Goal: Navigation & Orientation: Find specific page/section

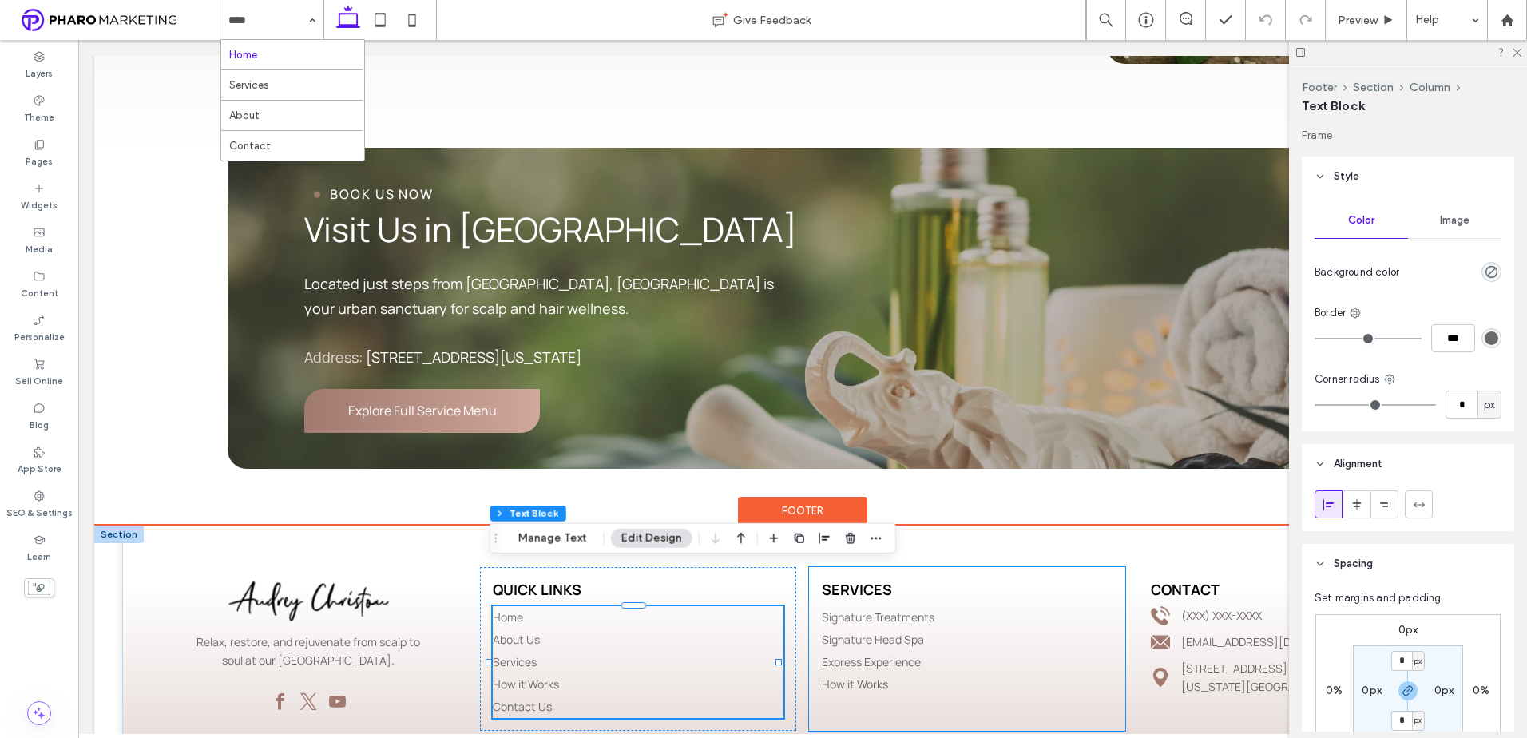
scroll to position [316, 0]
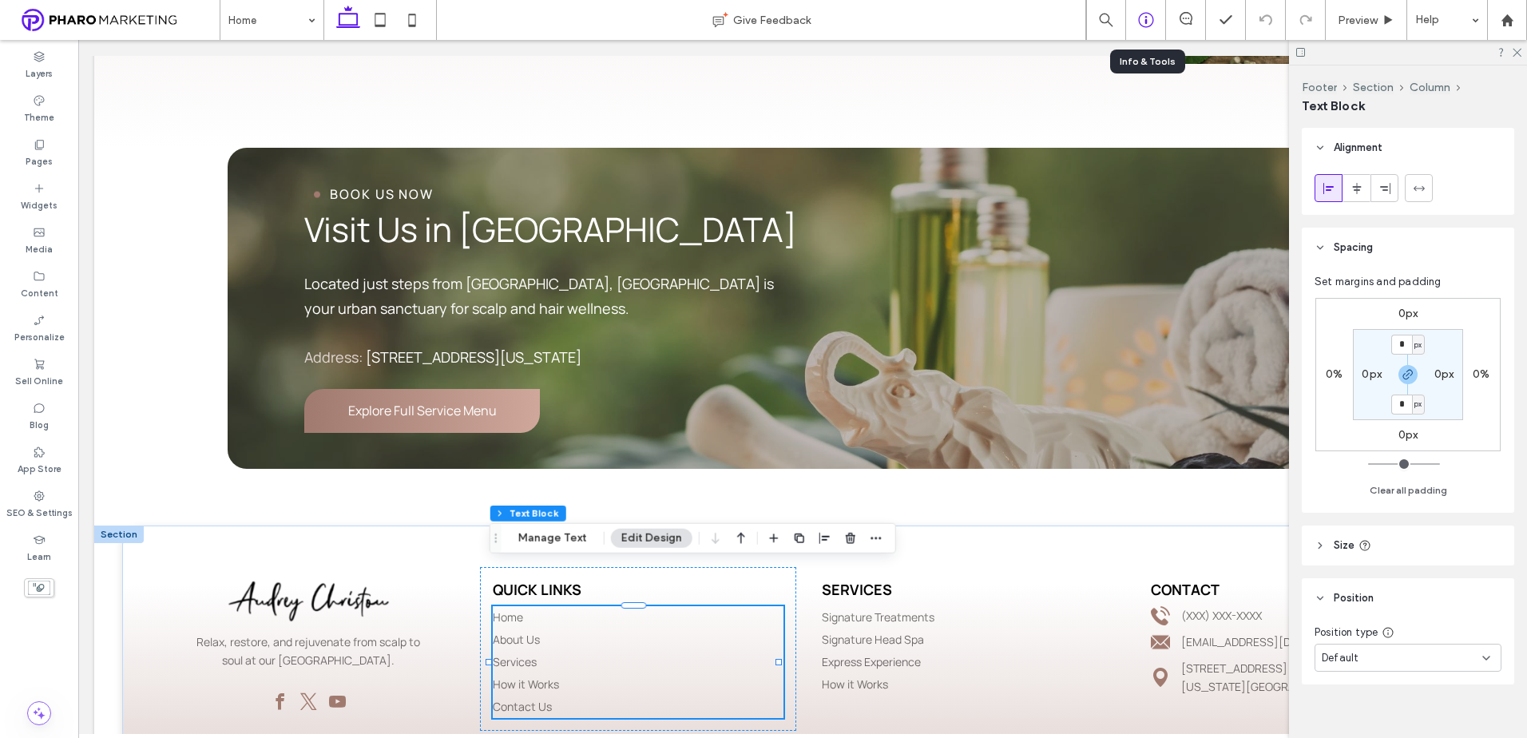
drag, startPoint x: 1147, startPoint y: 13, endPoint x: 1130, endPoint y: 29, distance: 23.2
click at [1147, 14] on icon at bounding box center [1146, 20] width 16 height 16
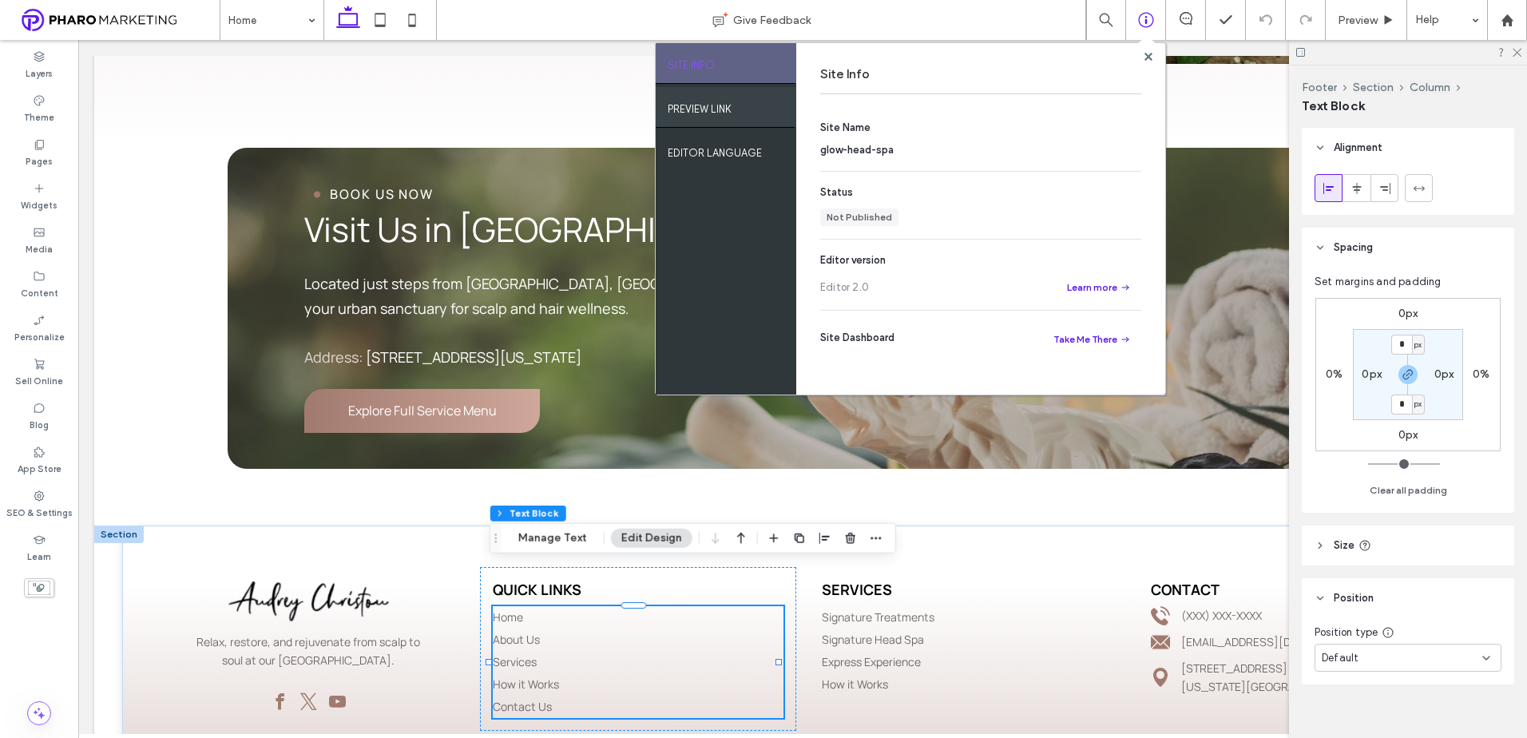
click at [735, 119] on div "PREVIEW LINK" at bounding box center [726, 107] width 141 height 40
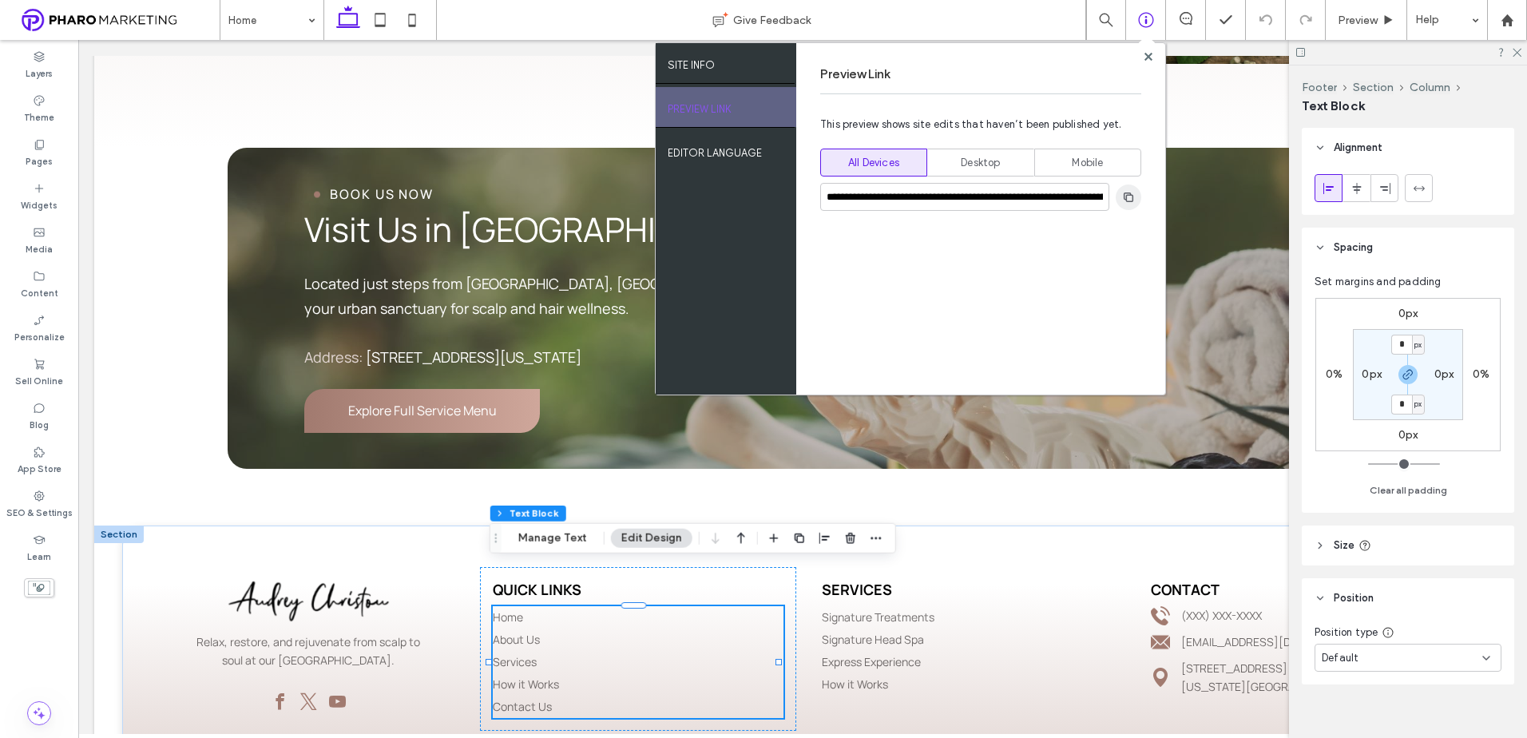
click at [1131, 196] on use "button" at bounding box center [1129, 197] width 10 height 10
click at [513, 415] on div "BOOK US NOW Visit Us in [GEOGRAPHIC_DATA] Located just steps from [GEOGRAPHIC_D…" at bounding box center [803, 308] width 1150 height 321
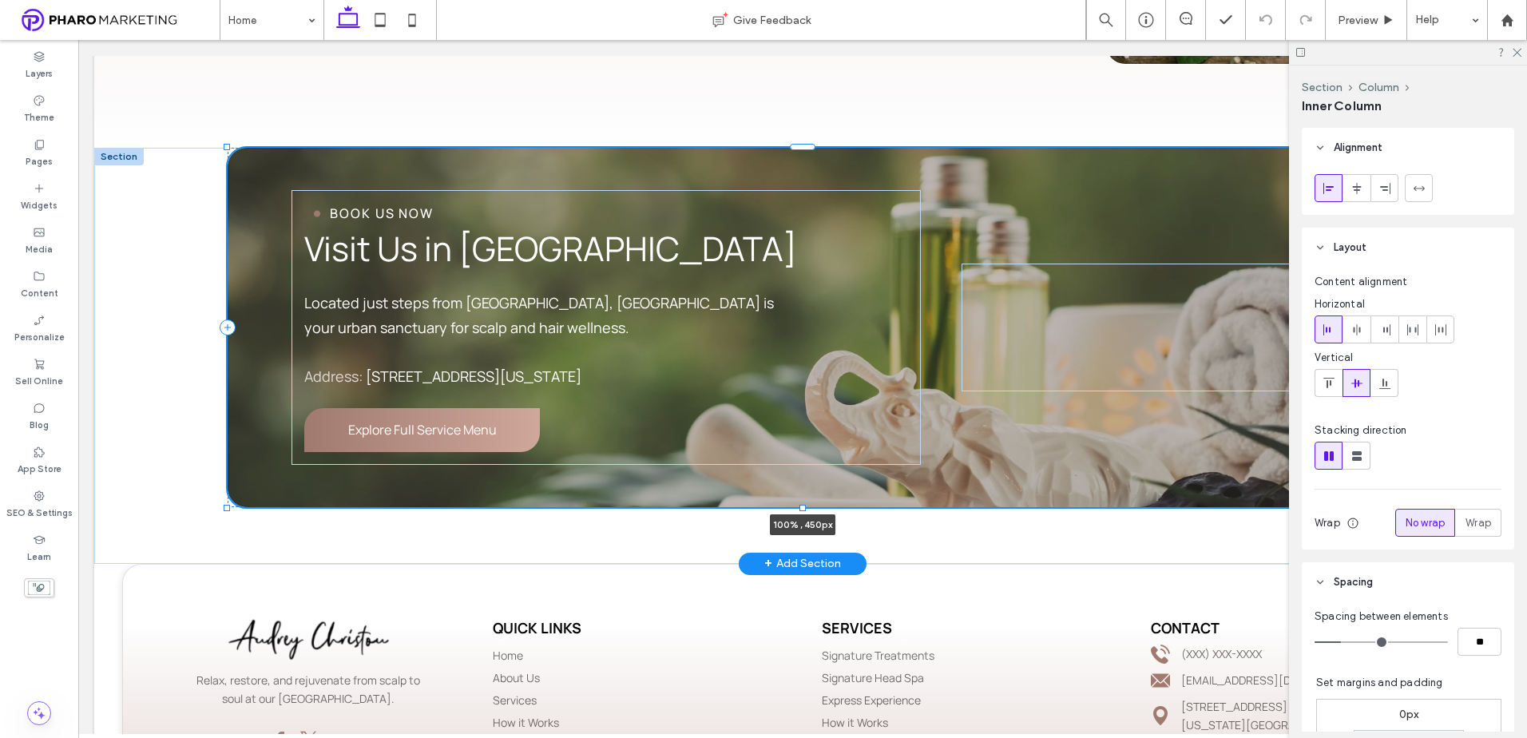
drag, startPoint x: 796, startPoint y: 429, endPoint x: 784, endPoint y: 438, distance: 14.9
click at [800, 447] on div "BOOK US NOW Visit Us in [GEOGRAPHIC_DATA] Located just steps from [GEOGRAPHIC_D…" at bounding box center [803, 356] width 1150 height 416
type input "***"
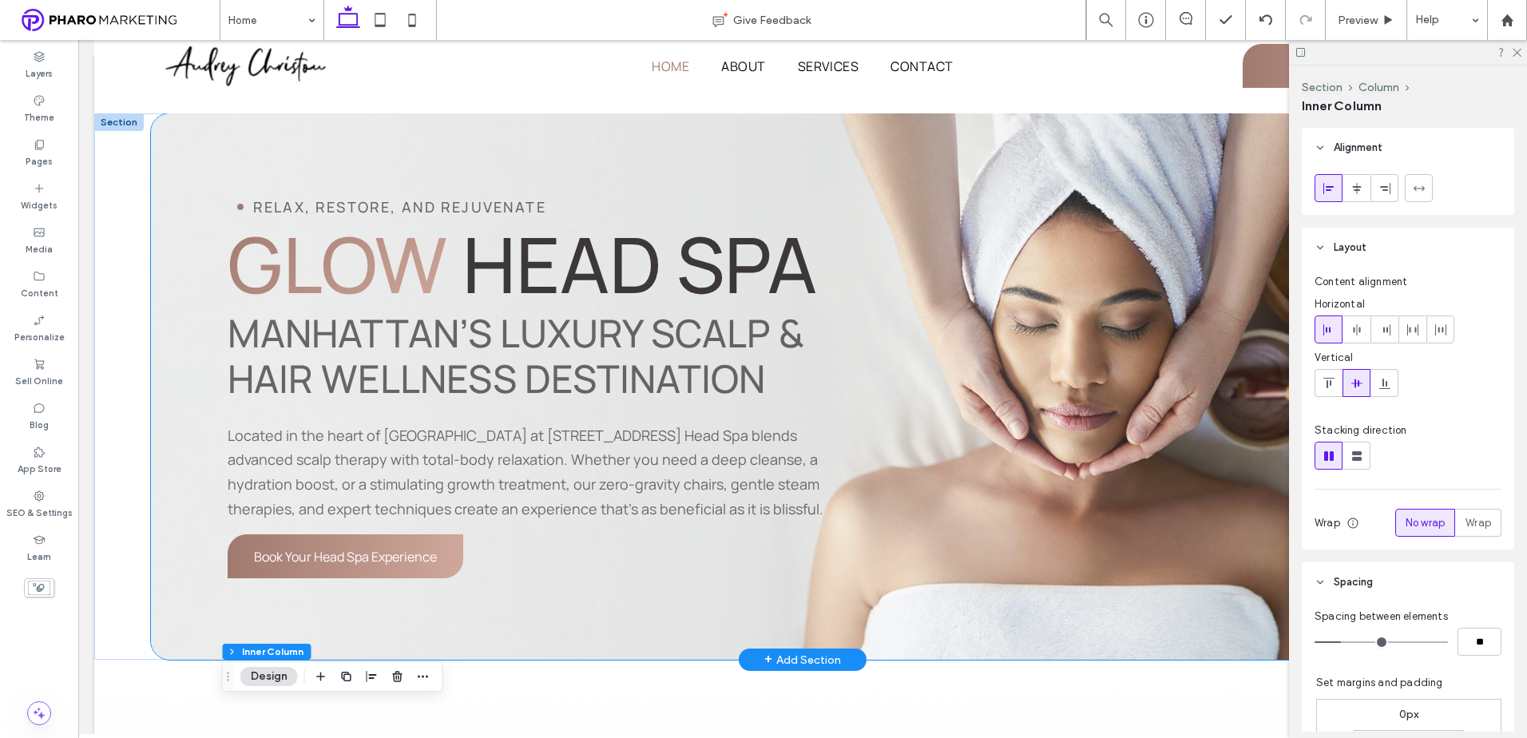
scroll to position [0, 0]
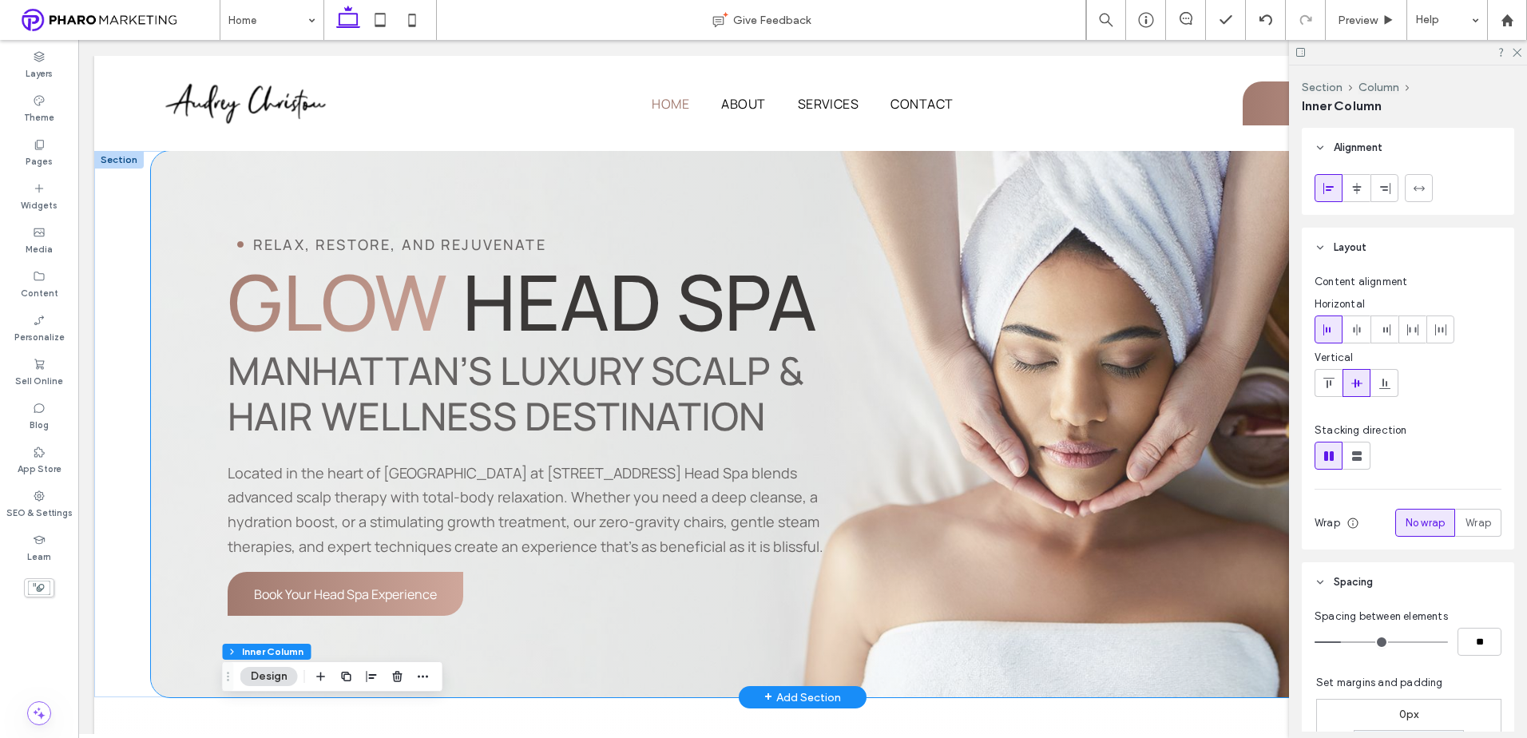
click at [572, 685] on div "Relax, restore, and rejuvenate Glow Head Spa Manhattan’s Luxury Scalp & Hair We…" at bounding box center [803, 424] width 1304 height 546
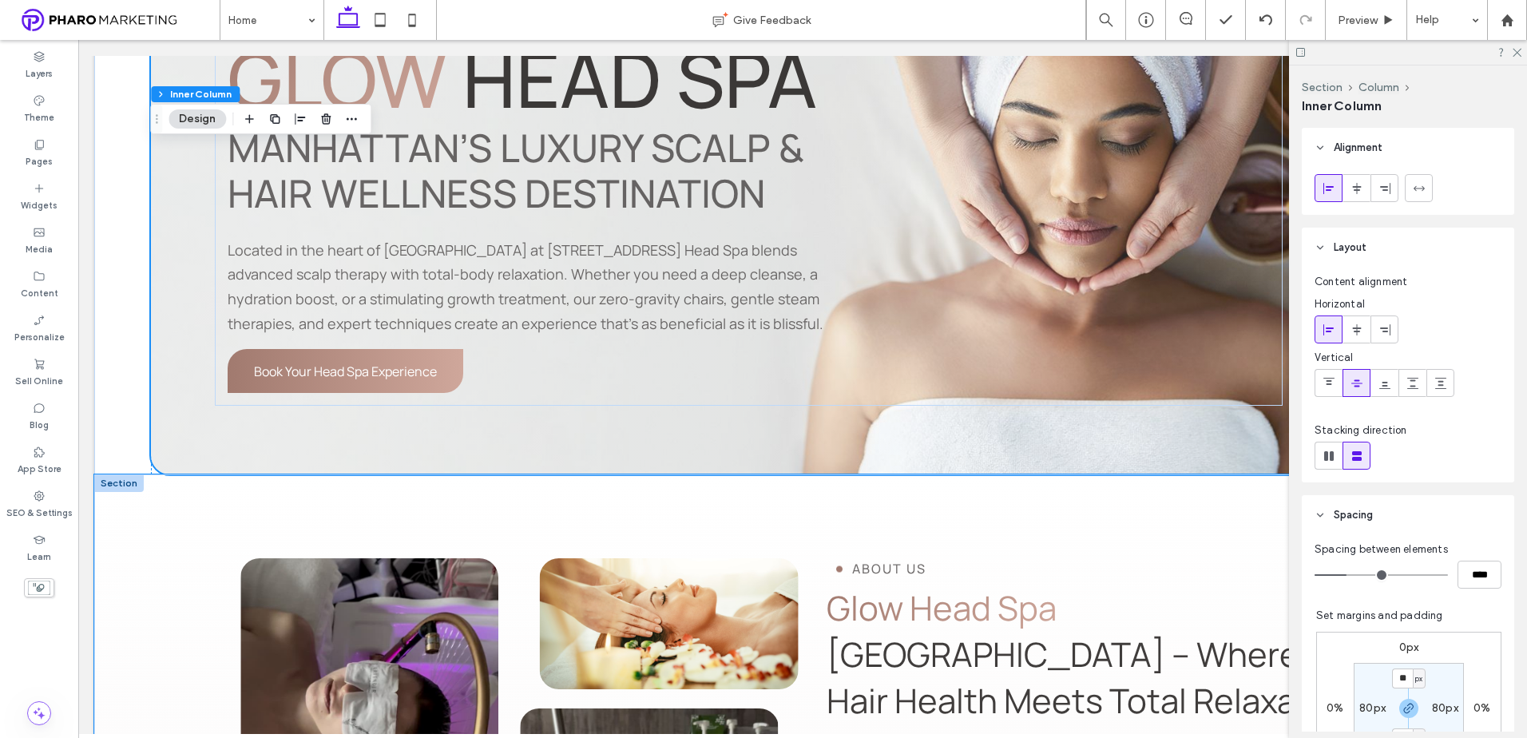
scroll to position [240, 0]
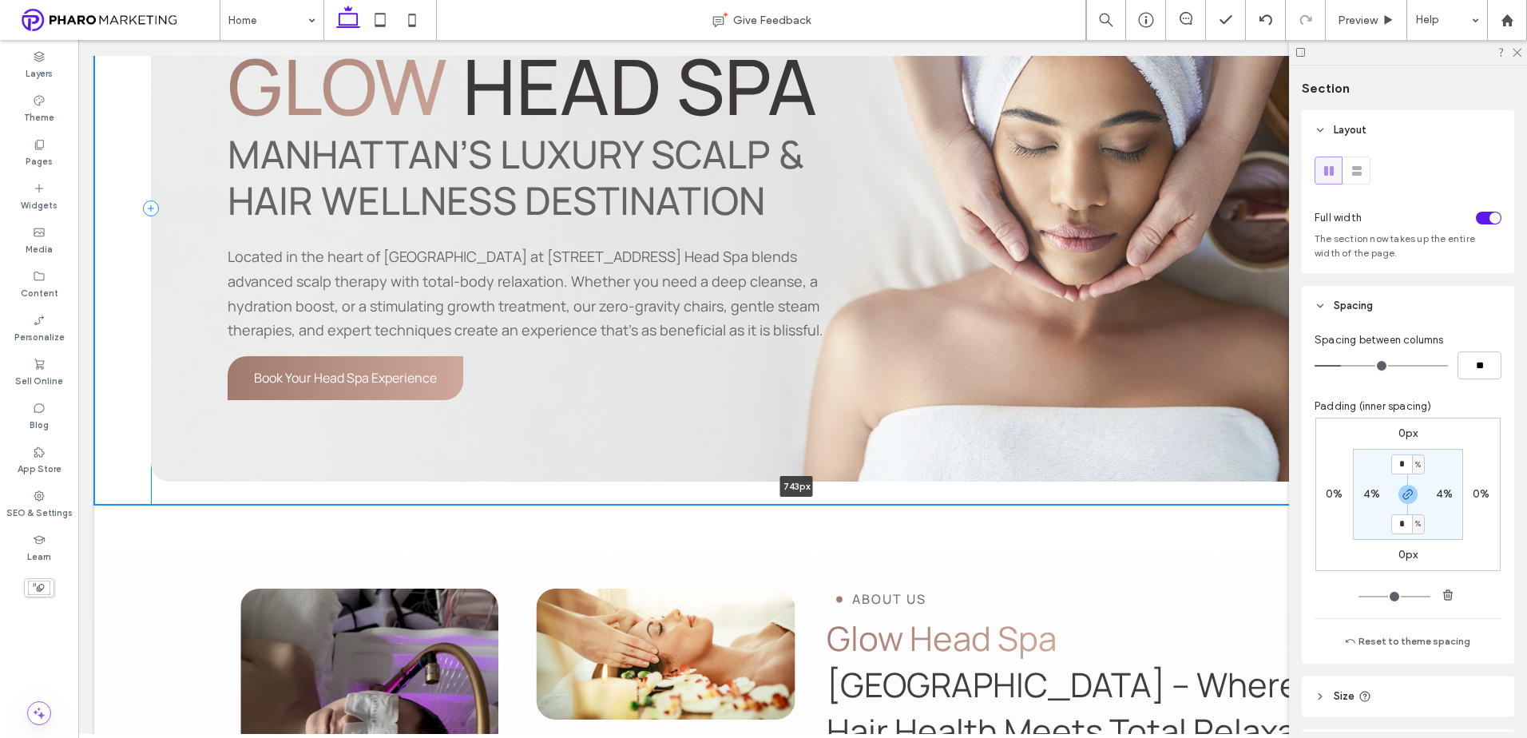
drag, startPoint x: 134, startPoint y: 458, endPoint x: 263, endPoint y: 498, distance: 134.9
click at [136, 503] on div at bounding box center [796, 505] width 1405 height 8
type input "***"
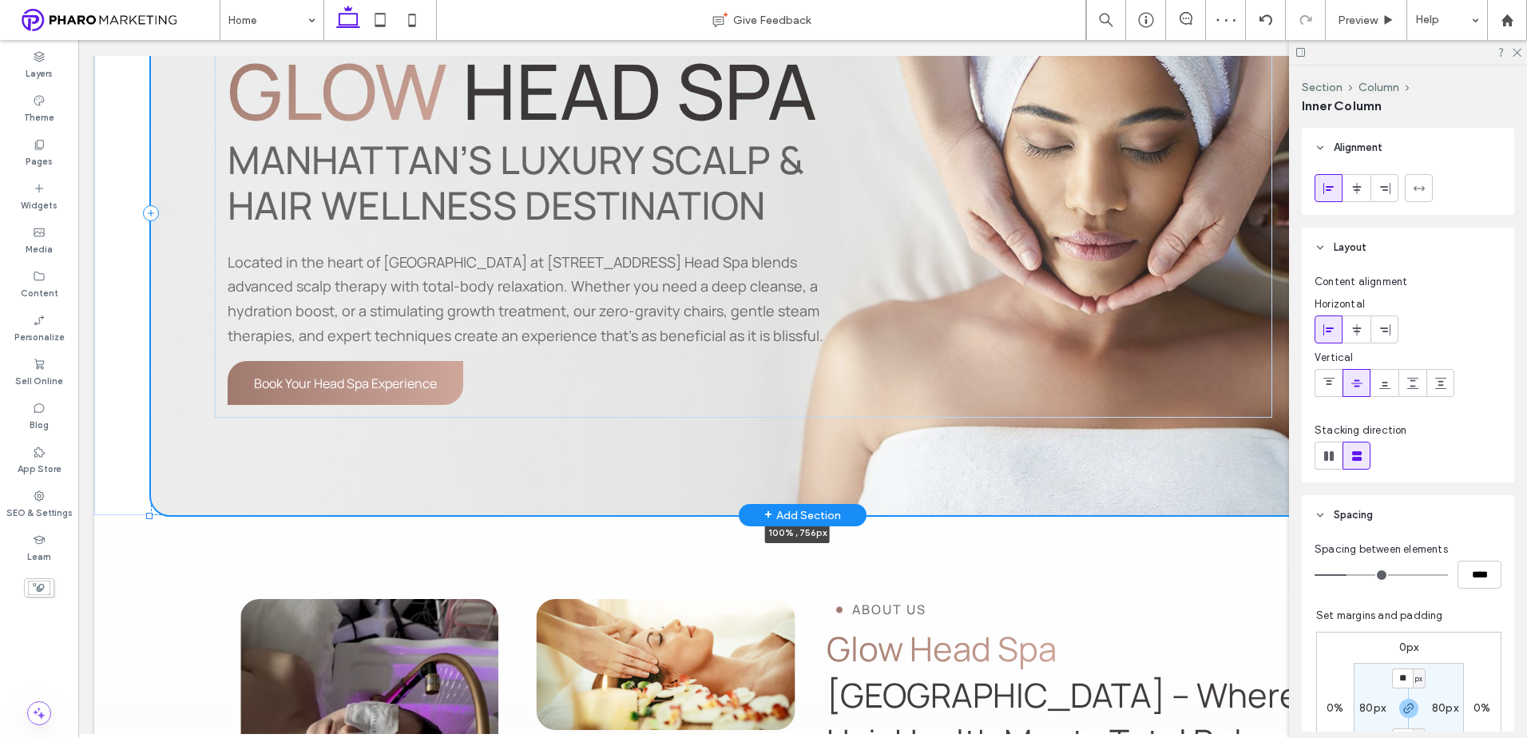
drag, startPoint x: 795, startPoint y: 479, endPoint x: 794, endPoint y: 508, distance: 28.8
click at [794, 508] on div "Relax, restore, and rejuvenate Glow Head Spa Manhattan’s Luxury Scalp & Hair We…" at bounding box center [802, 213] width 1417 height 604
type input "***"
